Goal: Task Accomplishment & Management: Manage account settings

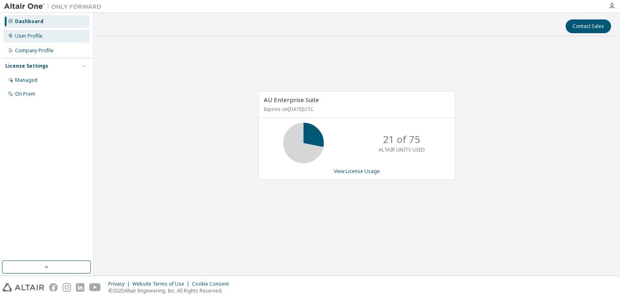
click at [37, 30] on div "User Profile" at bounding box center [46, 36] width 86 height 13
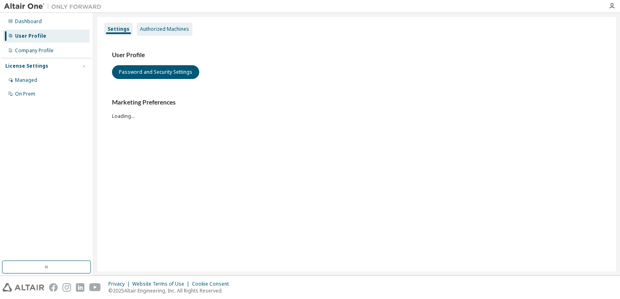
click at [173, 26] on div "Authorized Machines" at bounding box center [164, 29] width 49 height 6
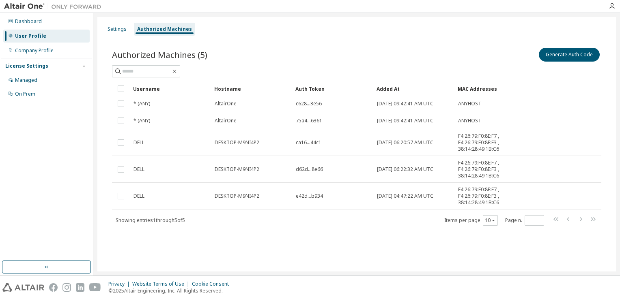
click at [264, 8] on div at bounding box center [354, 6] width 498 height 13
